Goal: Task Accomplishment & Management: Use online tool/utility

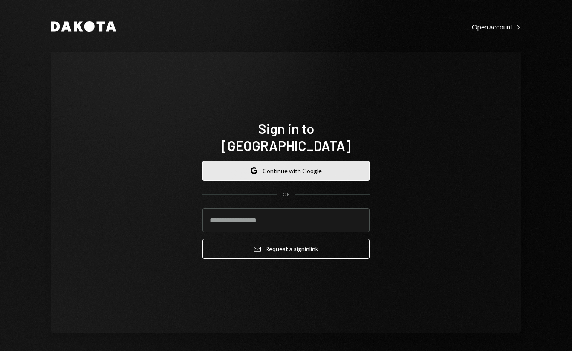
click at [289, 161] on button "Google Continue with Google" at bounding box center [285, 171] width 167 height 20
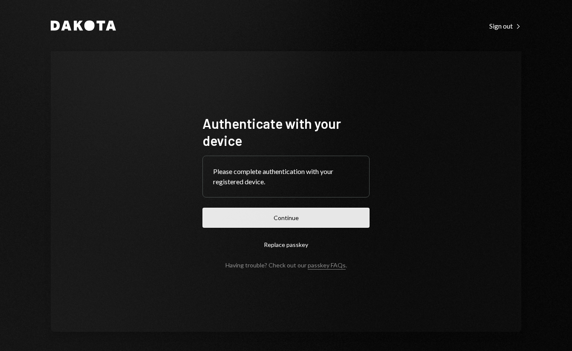
click at [202, 208] on button "Continue" at bounding box center [285, 218] width 167 height 20
click at [288, 211] on form "Authenticate with your device Please complete authentication with your register…" at bounding box center [285, 192] width 167 height 154
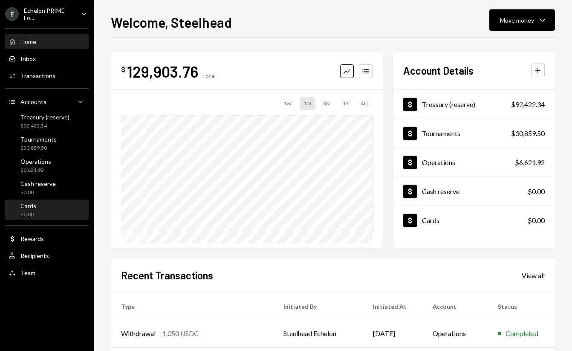
click at [38, 207] on div "Cards $0.00" at bounding box center [47, 210] width 77 height 16
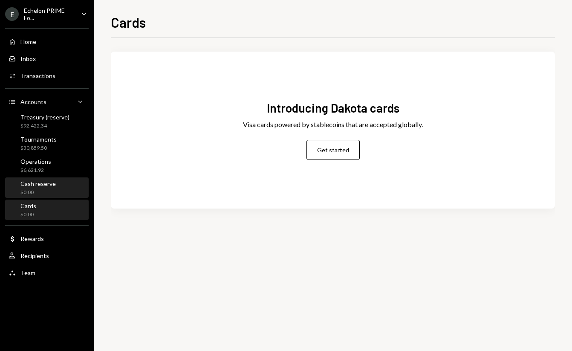
click at [54, 190] on div "$0.00" at bounding box center [37, 192] width 35 height 7
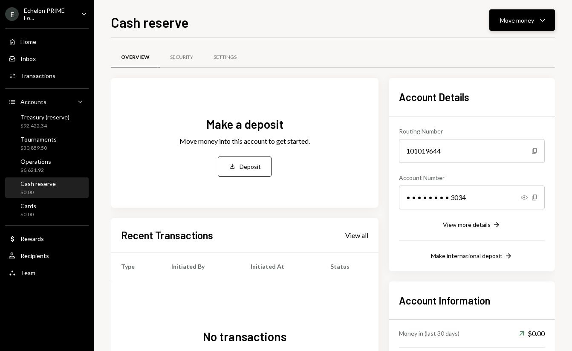
click at [508, 21] on div "Move money" at bounding box center [517, 20] width 34 height 9
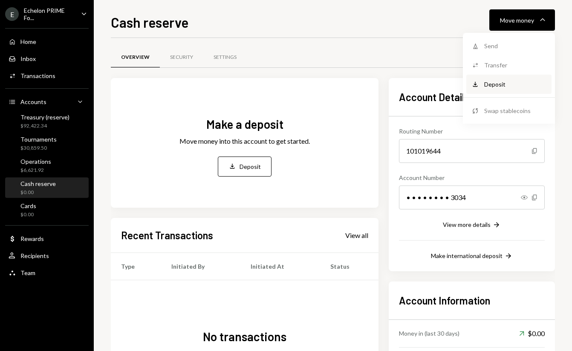
click at [497, 84] on div "Deposit" at bounding box center [515, 84] width 62 height 9
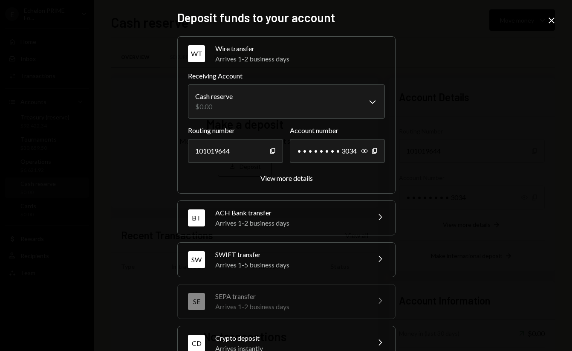
scroll to position [32, 0]
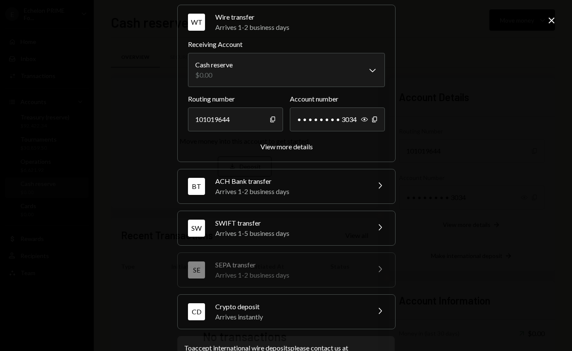
click at [338, 232] on div "Arrives 1-5 business days" at bounding box center [289, 233] width 149 height 10
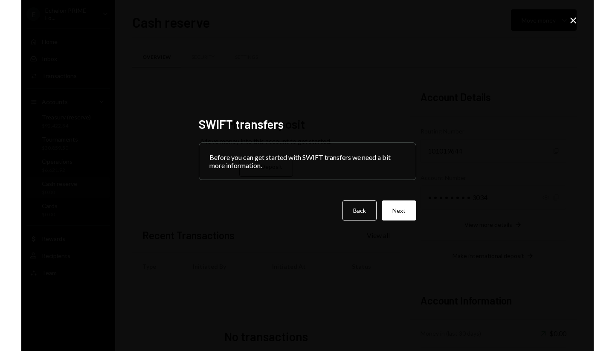
scroll to position [0, 0]
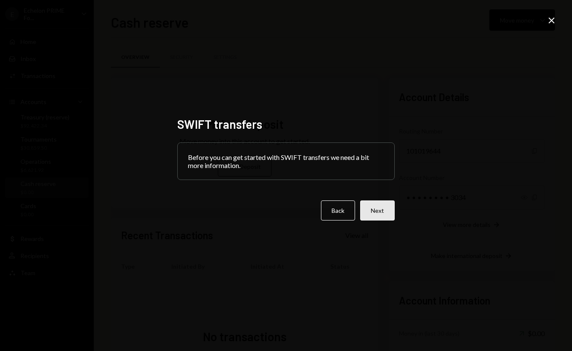
click at [376, 214] on button "Next" at bounding box center [377, 210] width 35 height 20
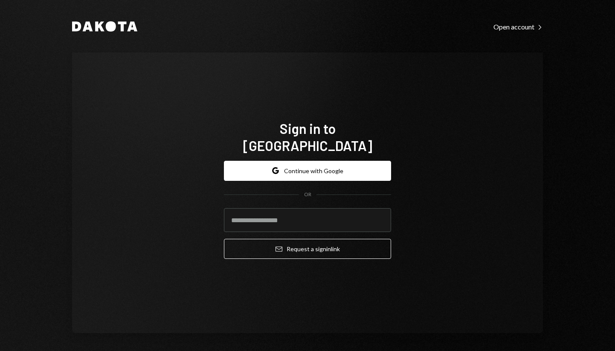
click at [297, 154] on div "Google Continue with Google OR Email Request a sign in link" at bounding box center [307, 210] width 167 height 112
click at [294, 162] on button "Google Continue with Google" at bounding box center [307, 171] width 167 height 20
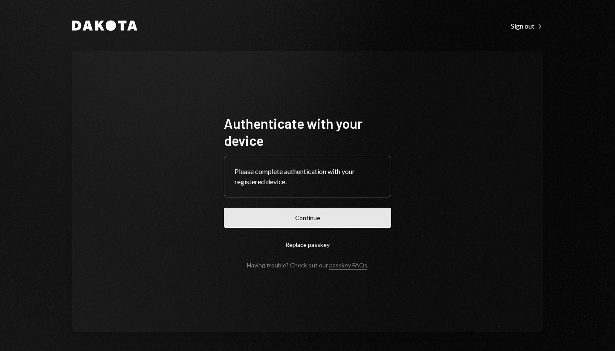
click at [296, 216] on button "Continue" at bounding box center [307, 218] width 167 height 20
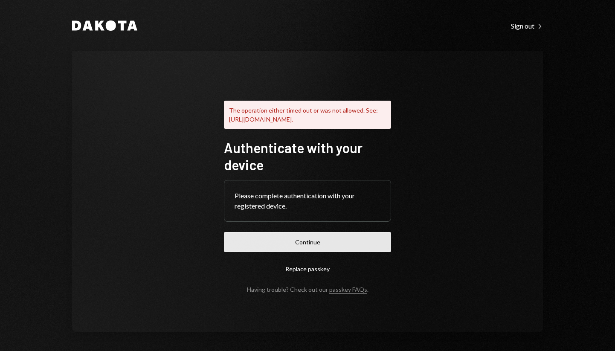
click at [329, 244] on button "Continue" at bounding box center [307, 242] width 167 height 20
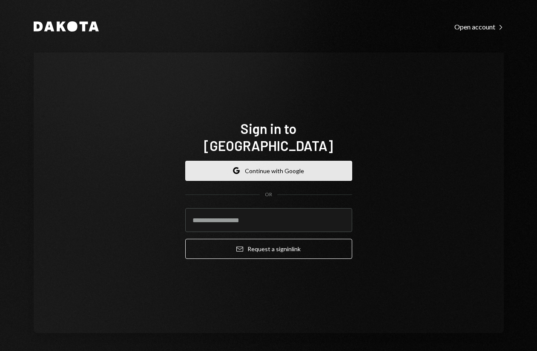
click at [303, 163] on button "Google Continue with Google" at bounding box center [268, 171] width 167 height 20
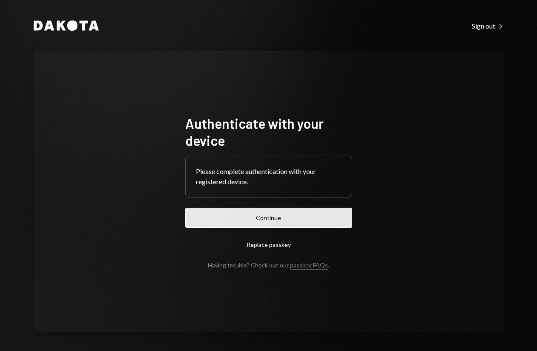
click at [280, 216] on button "Continue" at bounding box center [268, 218] width 167 height 20
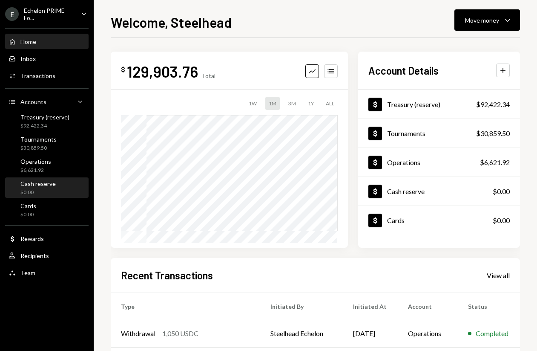
click at [50, 193] on div "$0.00" at bounding box center [37, 192] width 35 height 7
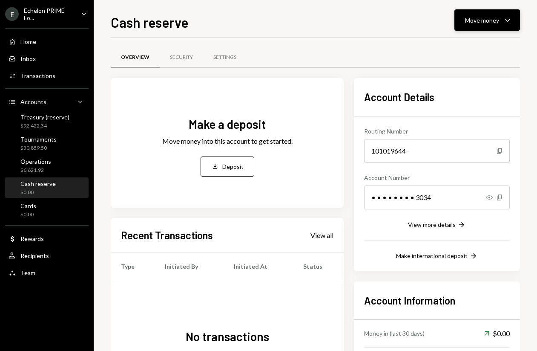
click at [510, 19] on icon "Caret Down" at bounding box center [508, 20] width 10 height 10
click at [427, 257] on div "Make international deposit" at bounding box center [432, 255] width 72 height 7
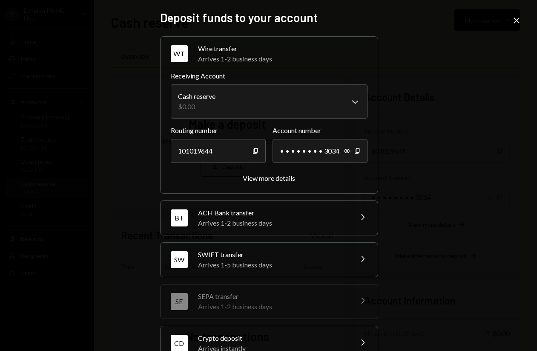
scroll to position [64, 0]
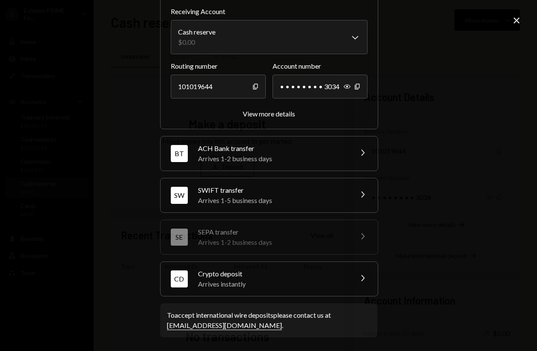
click at [303, 192] on div "SWIFT transfer" at bounding box center [272, 190] width 149 height 10
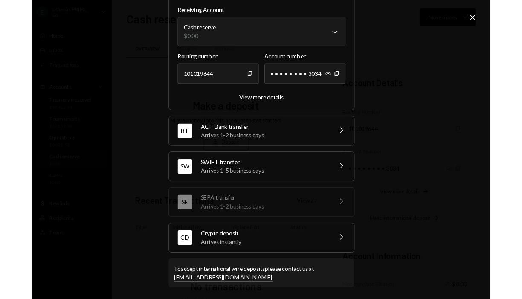
scroll to position [0, 0]
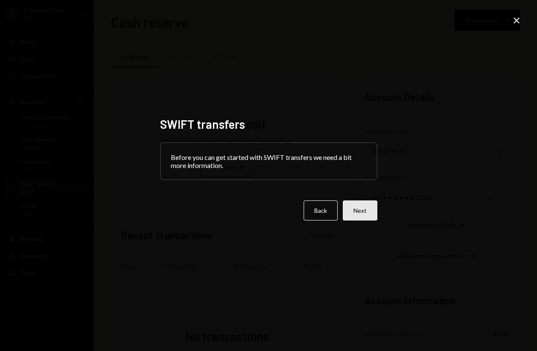
click at [364, 213] on button "Next" at bounding box center [360, 210] width 35 height 20
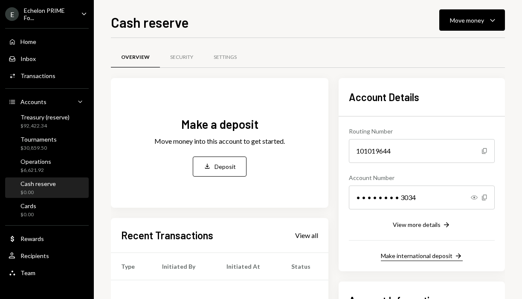
click at [421, 254] on div "Make international deposit" at bounding box center [417, 255] width 72 height 7
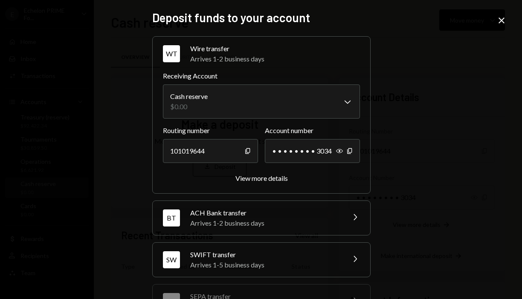
scroll to position [116, 0]
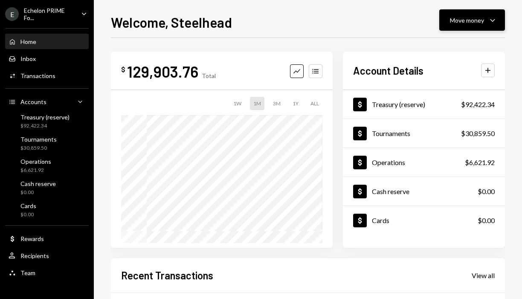
click at [487, 28] on button "Move money Caret Down" at bounding box center [472, 19] width 66 height 21
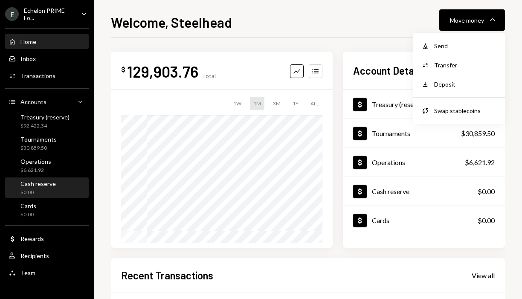
click at [58, 185] on div "Cash reserve $0.00" at bounding box center [47, 188] width 77 height 16
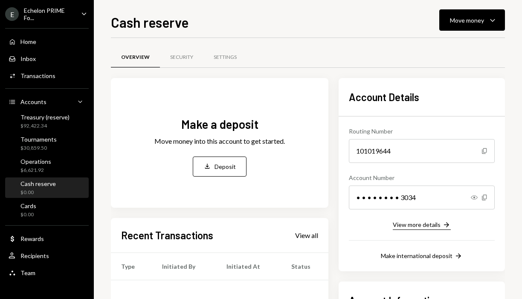
click at [425, 226] on div "View more details" at bounding box center [416, 224] width 48 height 7
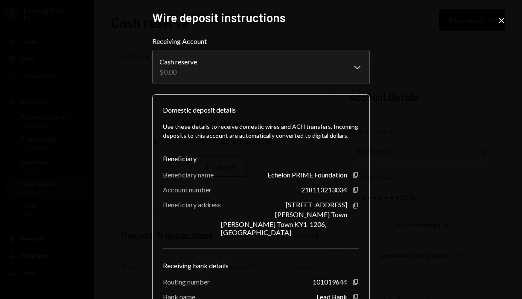
scroll to position [81, 0]
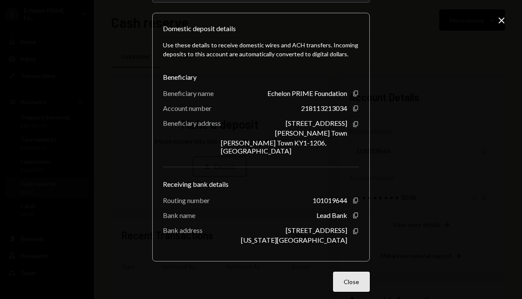
click at [351, 276] on button "Close" at bounding box center [351, 281] width 37 height 20
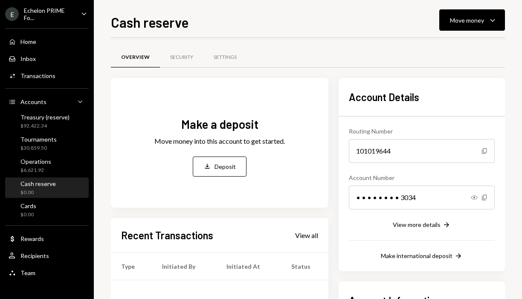
scroll to position [59, 0]
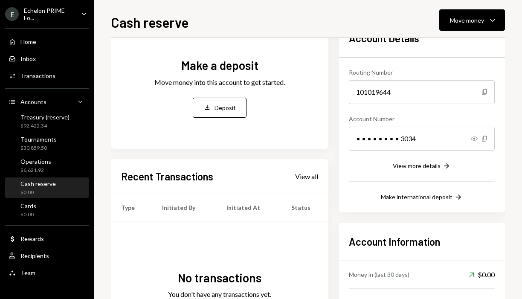
click at [418, 197] on div "Make international deposit" at bounding box center [417, 196] width 72 height 7
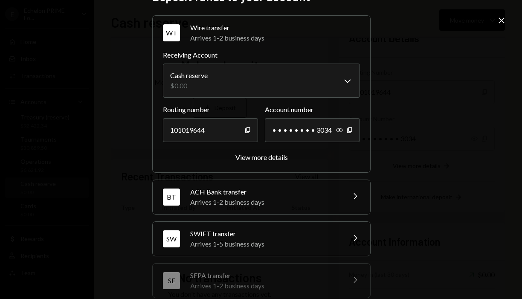
scroll to position [0, 0]
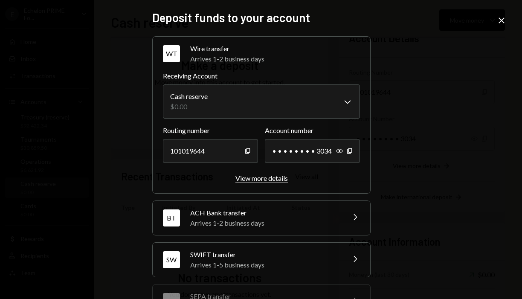
click at [246, 179] on div "View more details" at bounding box center [261, 178] width 52 height 8
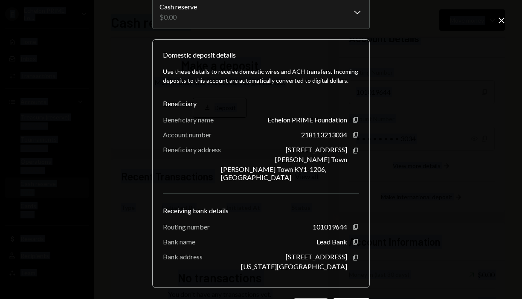
scroll to position [81, 0]
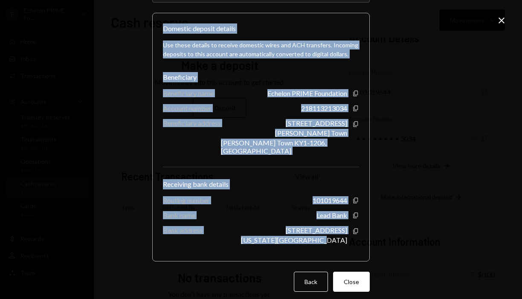
drag, startPoint x: 162, startPoint y: 107, endPoint x: 353, endPoint y: 242, distance: 233.9
click at [353, 242] on div "Domestic deposit details Use these details to receive domestic wires and ACH tr…" at bounding box center [260, 137] width 217 height 248
copy div "Domestic deposit details Use these details to receive domestic wires and ACH tr…"
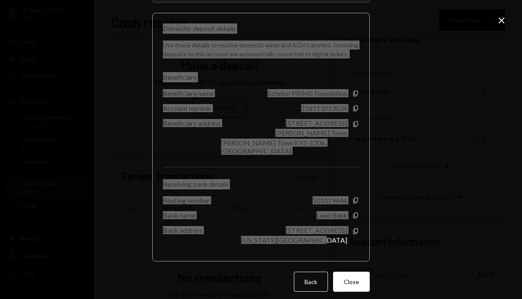
click at [463, 146] on div "**********" at bounding box center [261, 149] width 522 height 299
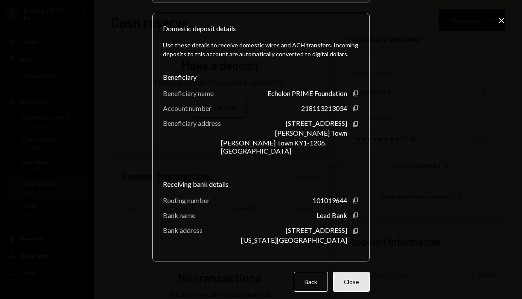
click at [348, 272] on button "Close" at bounding box center [351, 281] width 37 height 20
